Goal: Information Seeking & Learning: Learn about a topic

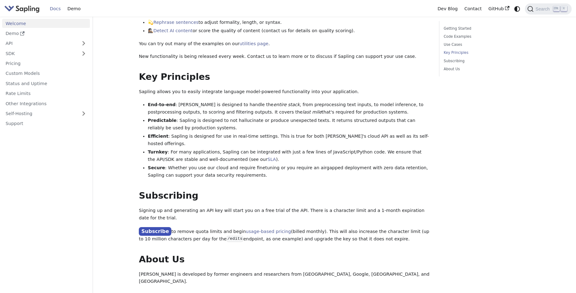
scroll to position [422, 0]
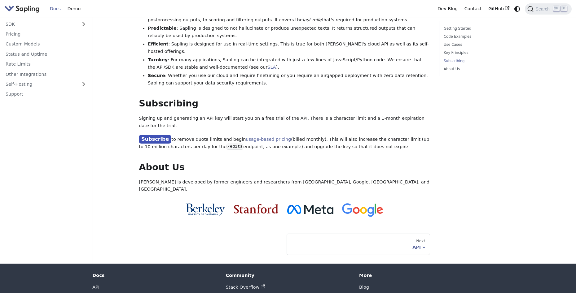
drag, startPoint x: 331, startPoint y: 121, endPoint x: 327, endPoint y: 171, distance: 50.3
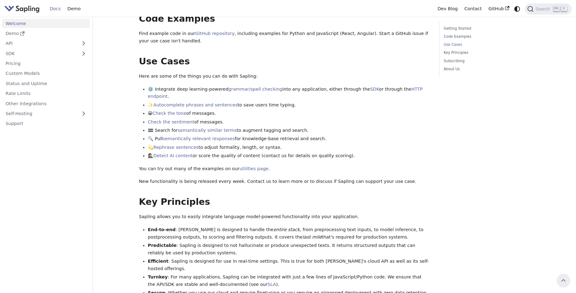
scroll to position [69, 0]
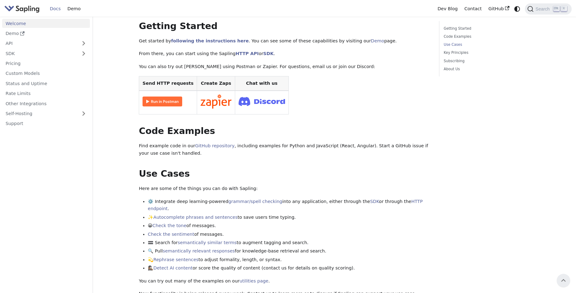
drag, startPoint x: 341, startPoint y: 170, endPoint x: 351, endPoint y: 126, distance: 45.3
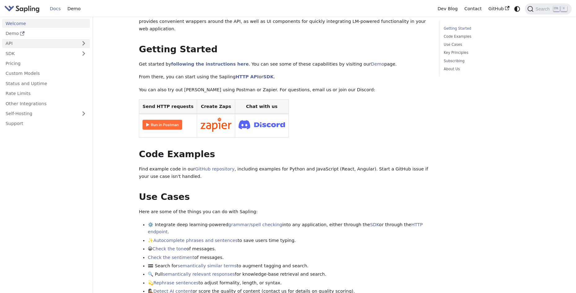
click at [18, 43] on link "API" at bounding box center [39, 43] width 75 height 9
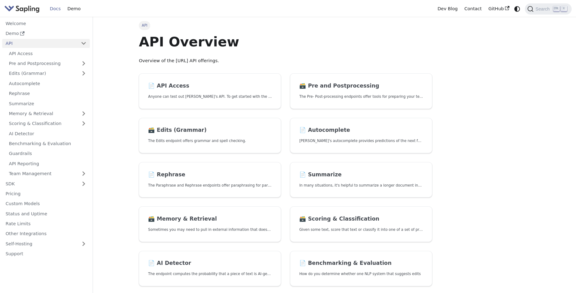
click at [16, 42] on link "API" at bounding box center [39, 43] width 75 height 9
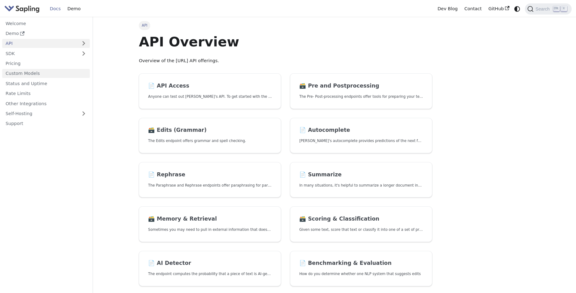
click at [21, 70] on link "Custom Models" at bounding box center [46, 73] width 88 height 9
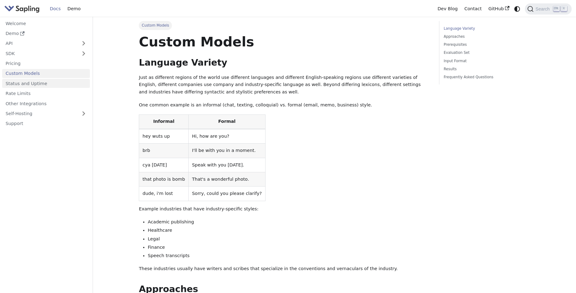
click at [25, 84] on link "Status and Uptime" at bounding box center [46, 83] width 88 height 9
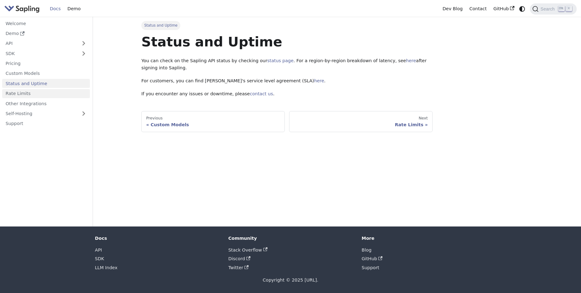
click at [26, 92] on link "Rate Limits" at bounding box center [46, 93] width 88 height 9
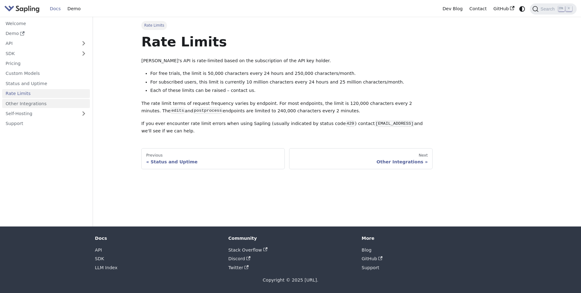
click at [27, 104] on link "Other Integrations" at bounding box center [46, 103] width 88 height 9
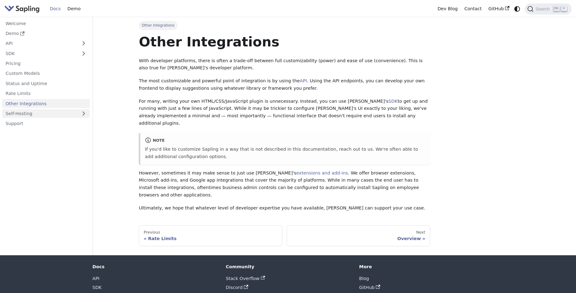
click at [29, 113] on link "Self-Hosting" at bounding box center [46, 113] width 88 height 9
click at [32, 146] on link "Support" at bounding box center [46, 143] width 88 height 9
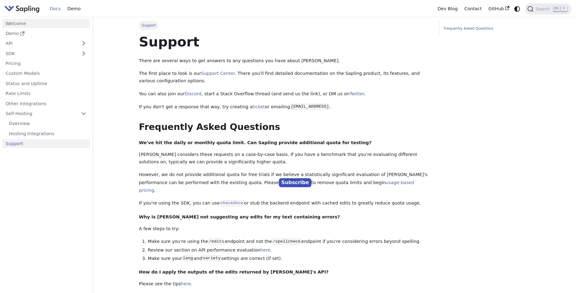
click at [21, 24] on link "Welcome" at bounding box center [46, 23] width 88 height 9
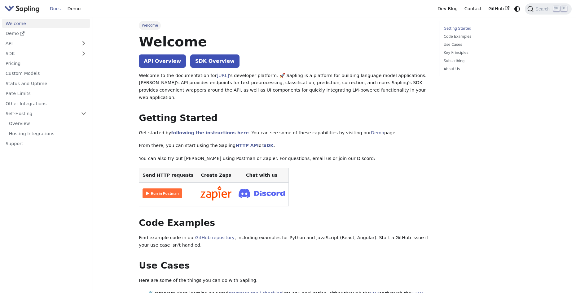
drag, startPoint x: 291, startPoint y: 67, endPoint x: 293, endPoint y: 42, distance: 25.1
click at [465, 28] on link "Getting Started" at bounding box center [485, 29] width 84 height 6
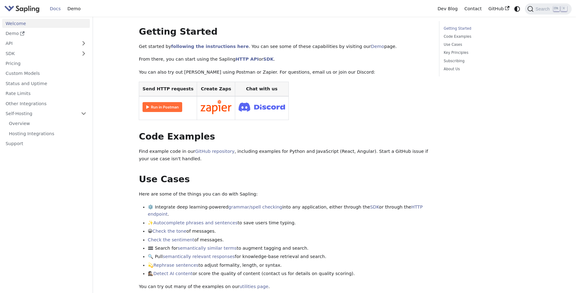
click at [166, 102] on img at bounding box center [162, 107] width 40 height 10
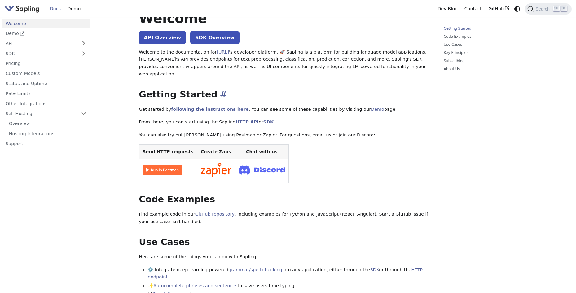
scroll to position [0, 0]
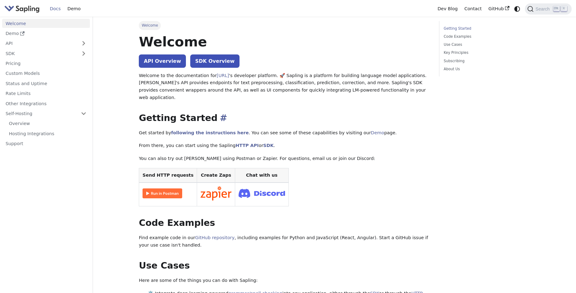
drag, startPoint x: 303, startPoint y: 94, endPoint x: 320, endPoint y: 61, distance: 36.8
drag, startPoint x: 265, startPoint y: 52, endPoint x: 270, endPoint y: 36, distance: 16.8
click at [238, 143] on link "HTTP API" at bounding box center [246, 145] width 23 height 5
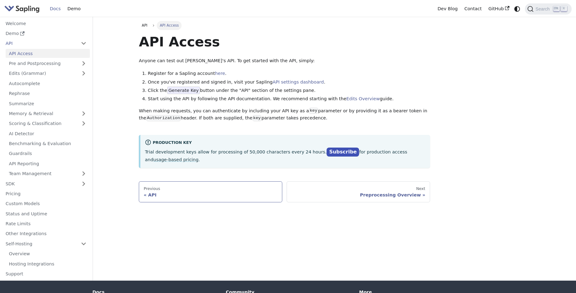
click at [181, 192] on div "API" at bounding box center [211, 195] width 134 height 6
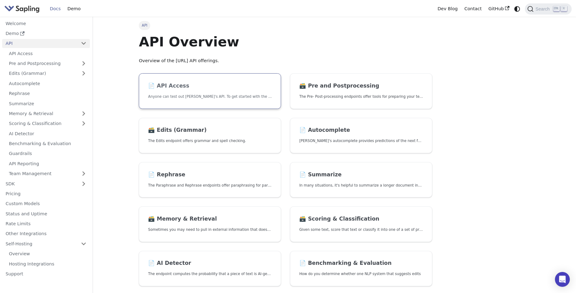
click at [197, 90] on link "📄️ API Access Anyone can test out [PERSON_NAME]'s API. To get started with the …" at bounding box center [210, 91] width 142 height 36
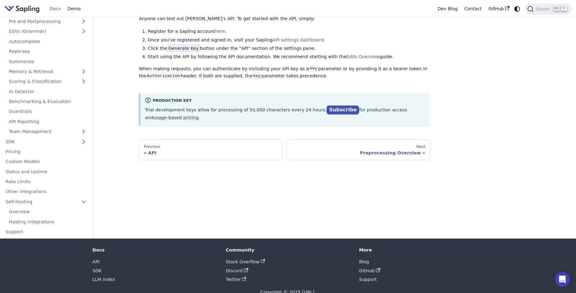
scroll to position [54, 0]
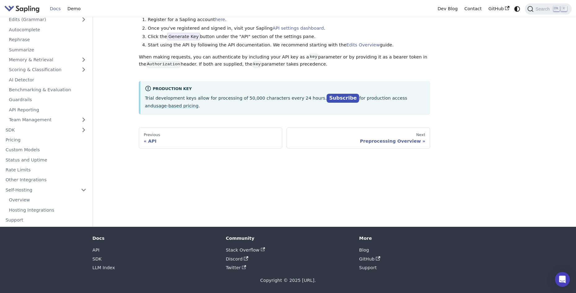
drag, startPoint x: 372, startPoint y: 169, endPoint x: 366, endPoint y: 199, distance: 30.5
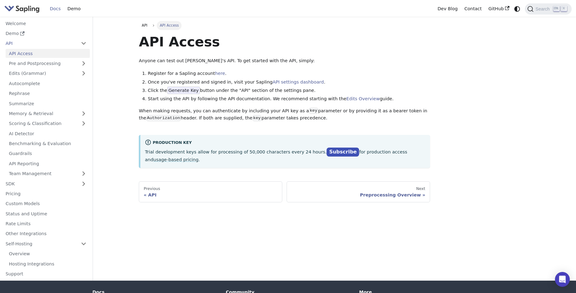
drag, startPoint x: 356, startPoint y: 167, endPoint x: 399, endPoint y: 38, distance: 136.2
